Goal: Task Accomplishment & Management: Complete application form

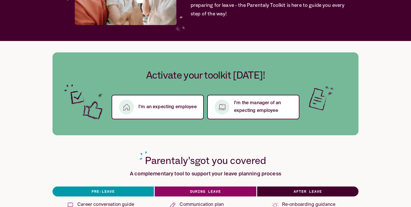
scroll to position [88, 0]
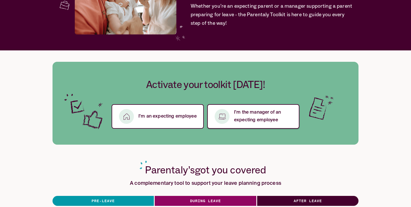
click at [249, 109] on p "I’m the manager of an expecting employee" at bounding box center [263, 116] width 59 height 15
